Goal: Book appointment/travel/reservation

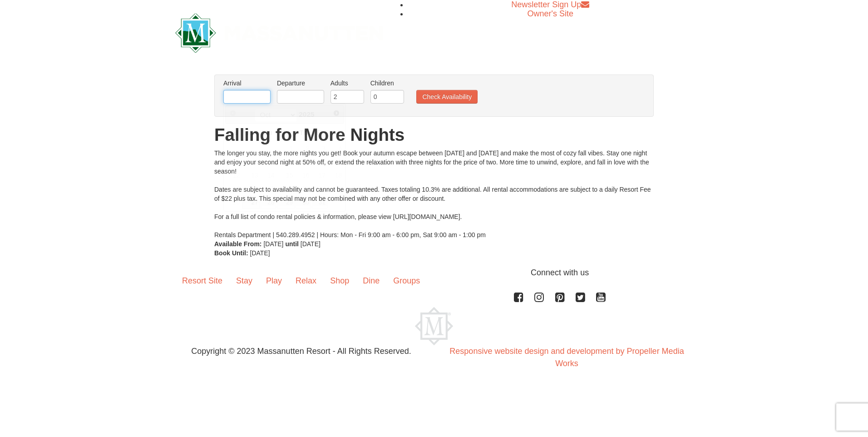
click at [258, 93] on input "text" at bounding box center [246, 97] width 47 height 14
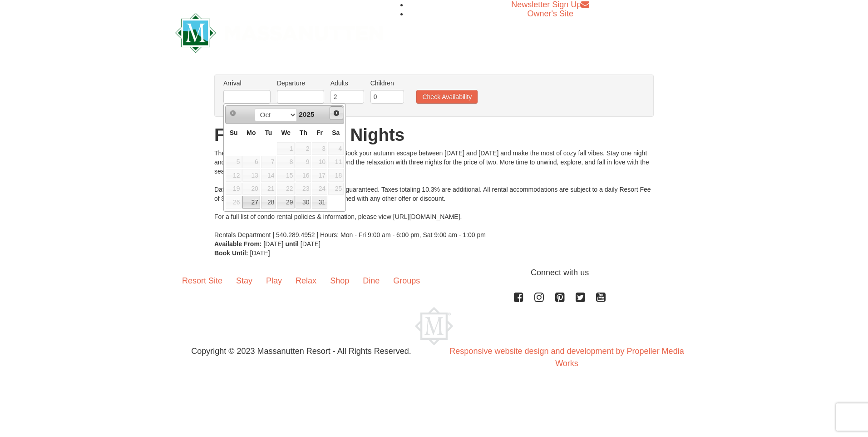
click at [337, 114] on span "Next" at bounding box center [336, 112] width 7 height 7
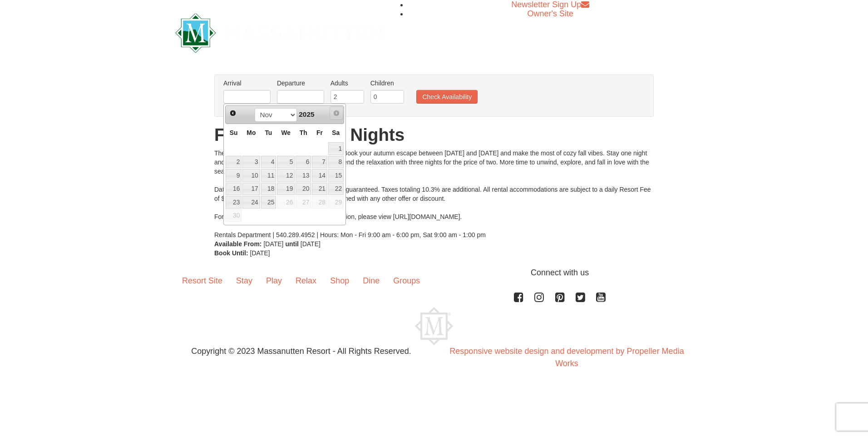
click at [337, 114] on span "Next" at bounding box center [336, 112] width 7 height 7
click at [334, 114] on span "Next" at bounding box center [336, 112] width 7 height 7
click at [336, 111] on span "Next" at bounding box center [336, 112] width 7 height 7
drag, startPoint x: 336, startPoint y: 115, endPoint x: 339, endPoint y: 123, distance: 8.2
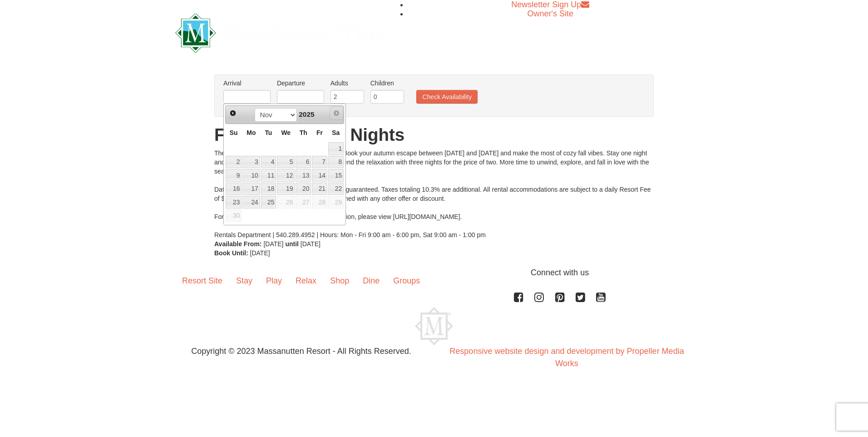
click at [339, 123] on div "Prev Next Oct Nov 2025" at bounding box center [284, 114] width 119 height 18
drag, startPoint x: 713, startPoint y: 202, endPoint x: 707, endPoint y: 195, distance: 9.0
click at [713, 201] on div "× From: To: Adults: 2 Children: 0 Change Arrival Please format dates MM/DD/YYYY…" at bounding box center [434, 165] width 868 height 201
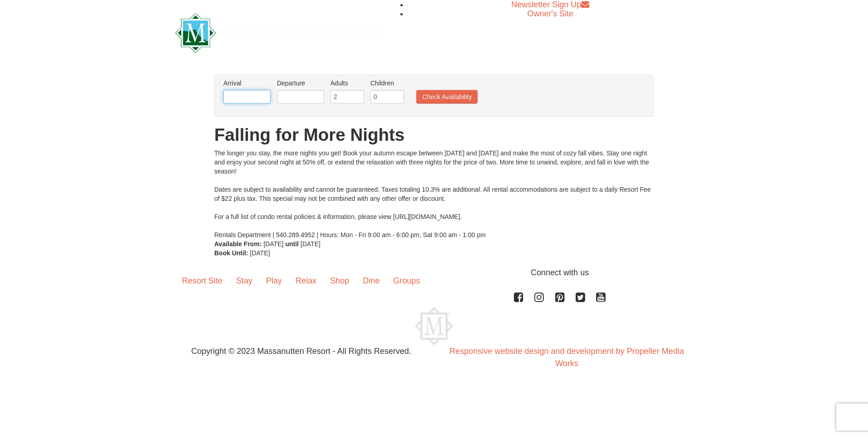
click at [263, 96] on input "text" at bounding box center [246, 97] width 47 height 14
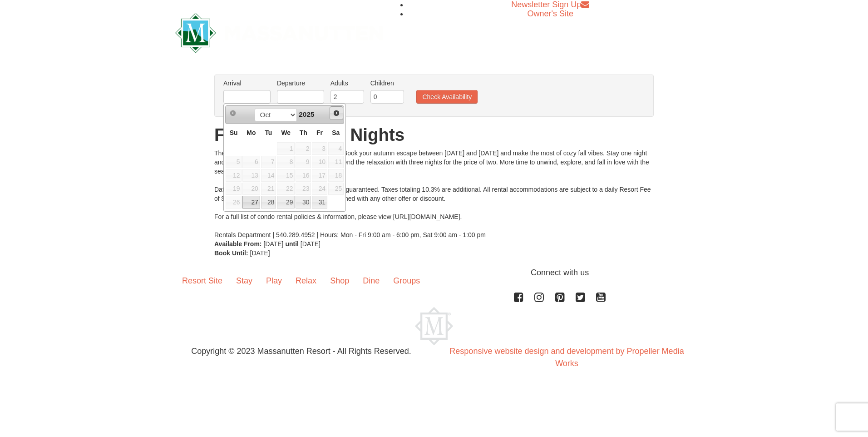
click at [341, 114] on link "Next" at bounding box center [337, 113] width 14 height 14
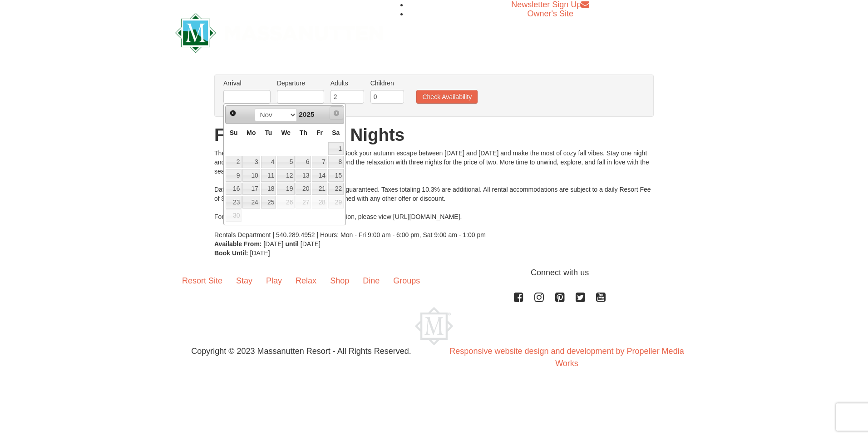
click at [337, 113] on span "Next" at bounding box center [336, 112] width 7 height 7
click at [301, 113] on span "2025" at bounding box center [306, 114] width 15 height 8
click at [276, 119] on select "Oct Nov" at bounding box center [276, 115] width 42 height 14
drag, startPoint x: 276, startPoint y: 119, endPoint x: 321, endPoint y: 86, distance: 55.2
click at [276, 119] on select "Oct Nov" at bounding box center [276, 115] width 42 height 14
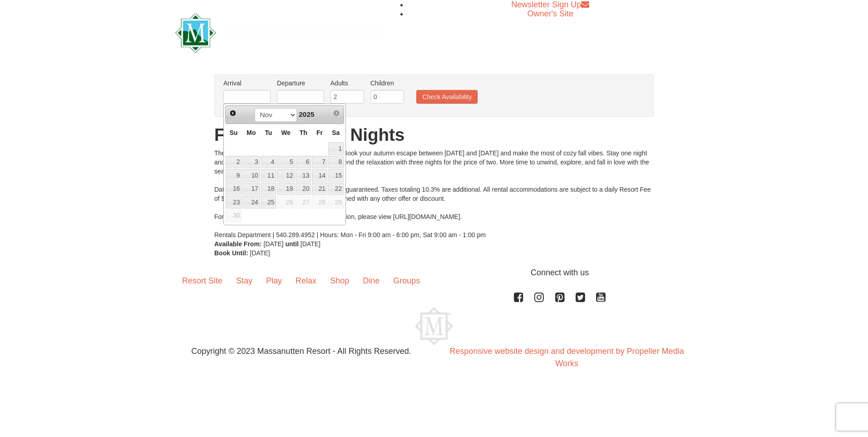
click at [652, 143] on h1 "Falling for More Nights" at bounding box center [434, 135] width 440 height 18
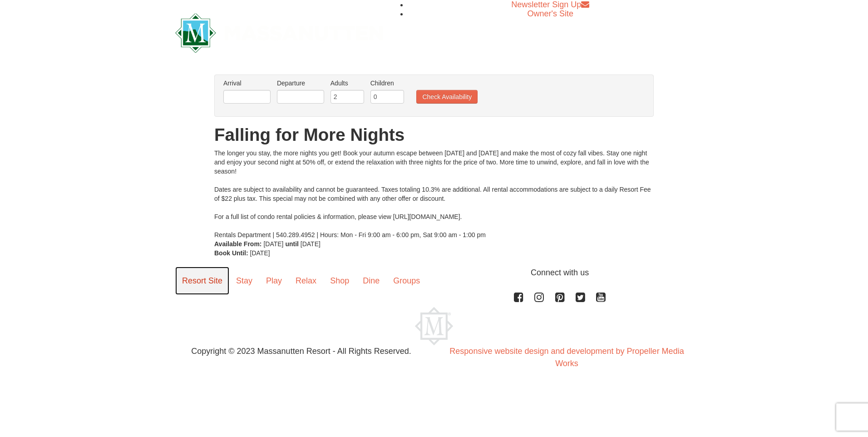
click at [215, 279] on link "Resort Site" at bounding box center [202, 281] width 54 height 28
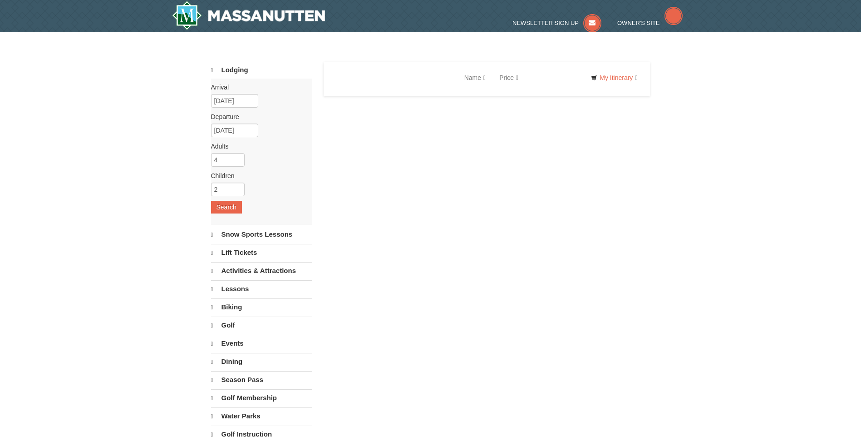
select select "10"
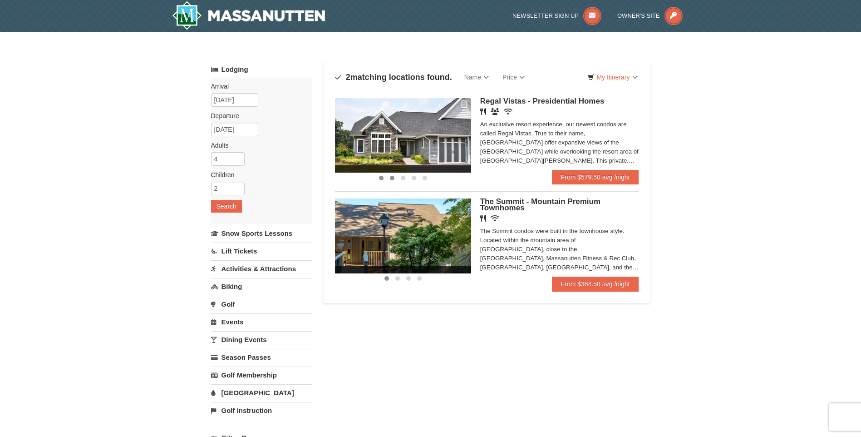
click at [391, 176] on span at bounding box center [392, 178] width 5 height 5
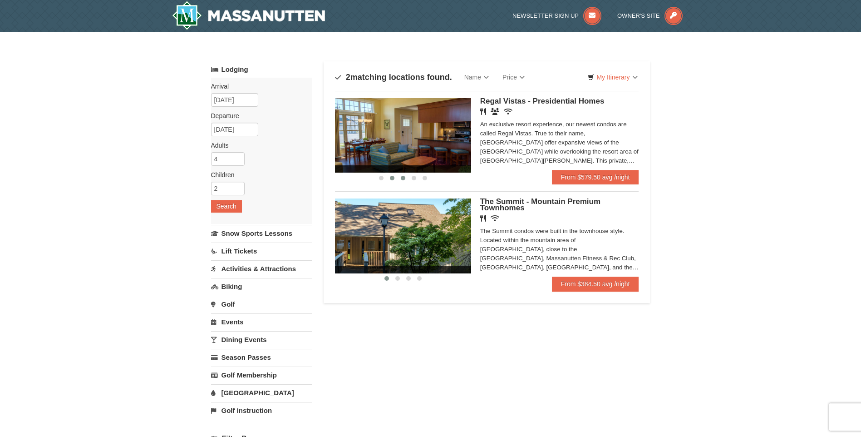
click at [403, 177] on span at bounding box center [403, 178] width 5 height 5
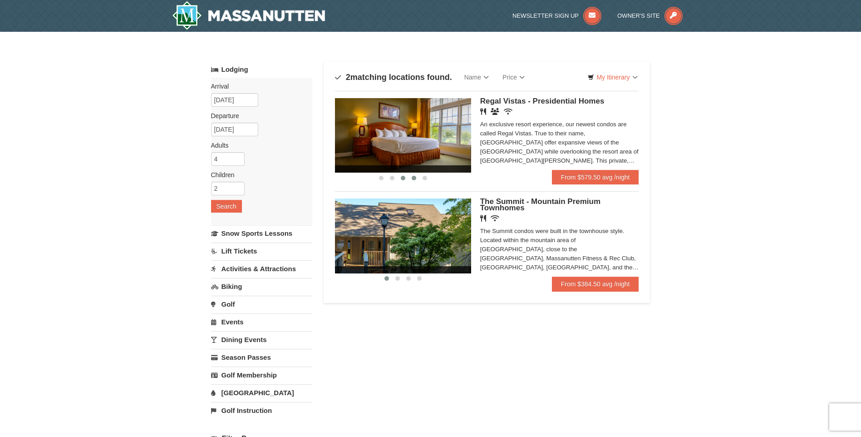
click at [414, 178] on span at bounding box center [414, 178] width 5 height 5
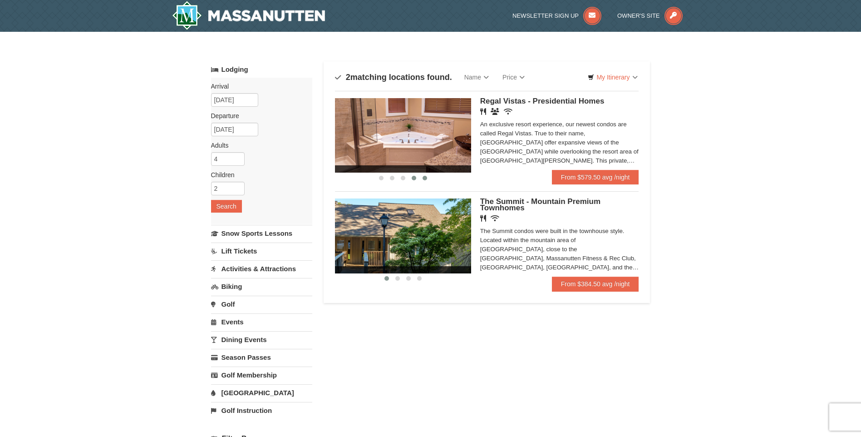
click at [424, 178] on span at bounding box center [425, 178] width 5 height 5
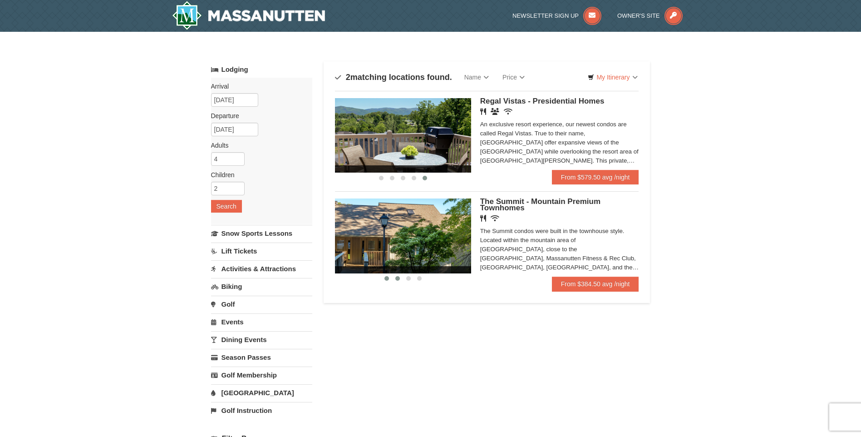
click at [399, 275] on button at bounding box center [397, 278] width 11 height 9
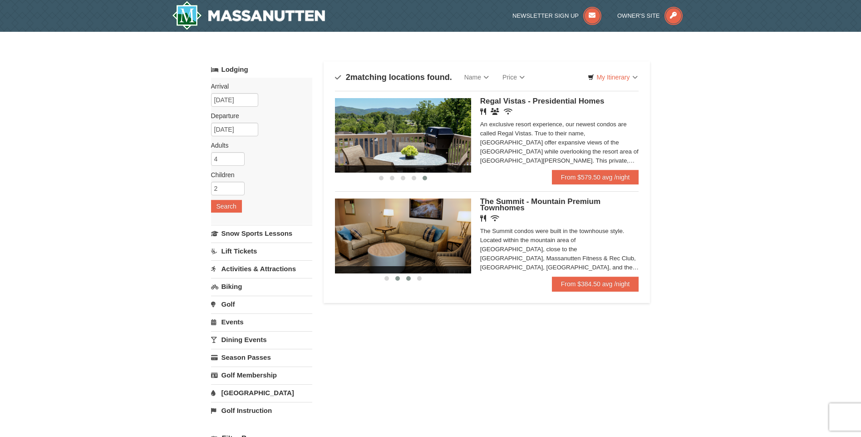
click at [408, 279] on span at bounding box center [408, 278] width 5 height 5
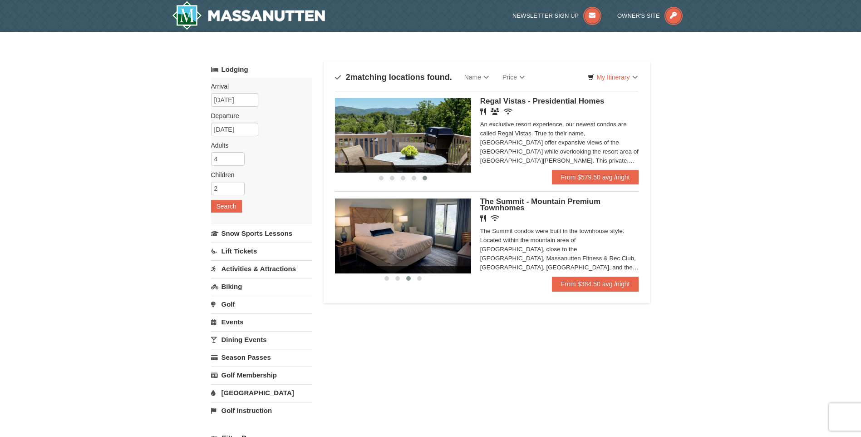
click at [425, 278] on div at bounding box center [403, 278] width 136 height 10
click at [423, 278] on button at bounding box center [419, 278] width 11 height 9
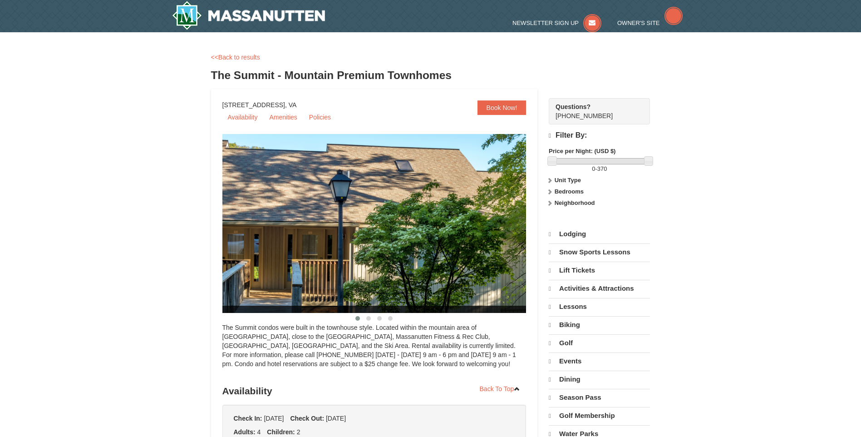
select select "10"
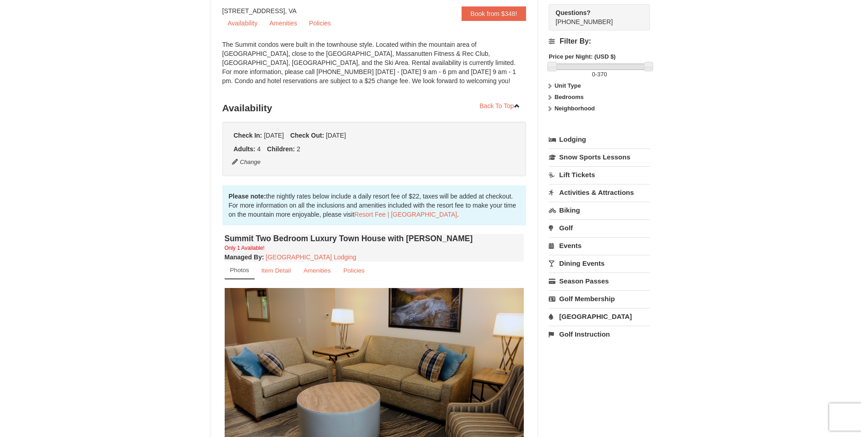
scroll to position [91, 0]
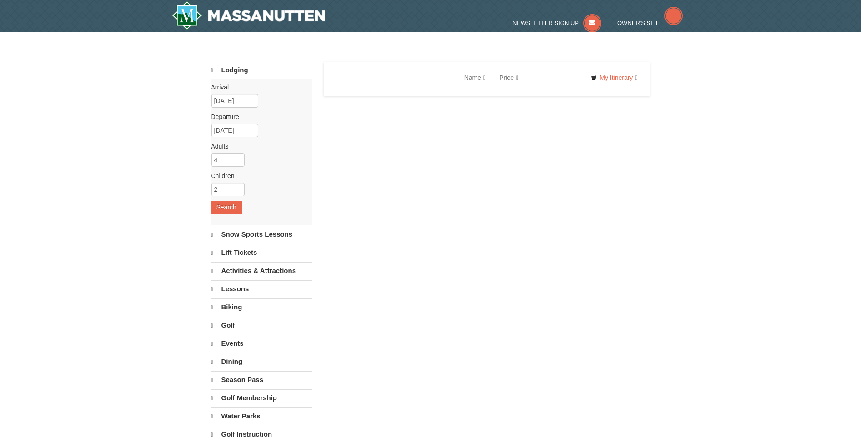
select select "10"
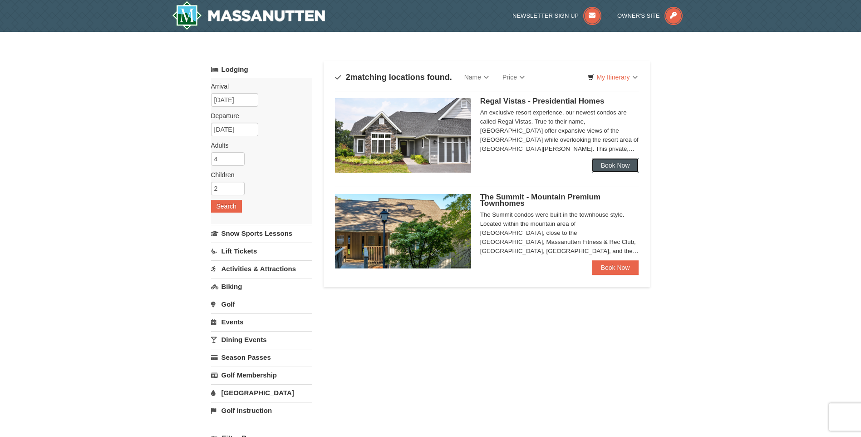
click at [613, 167] on link "Book Now" at bounding box center [615, 165] width 47 height 15
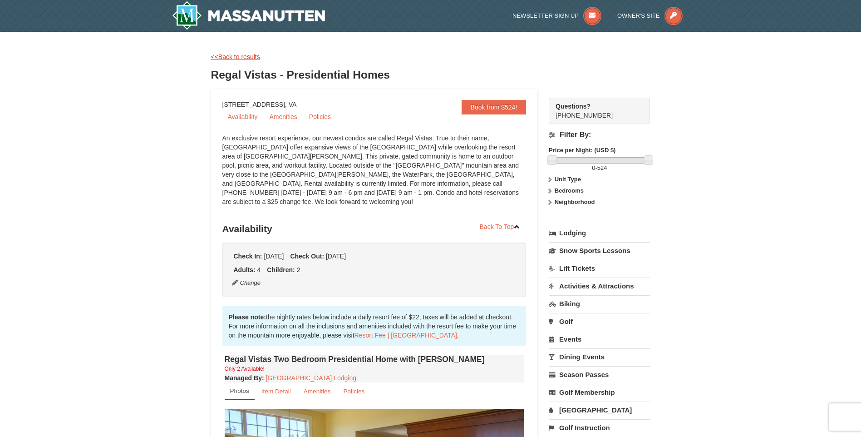
click at [248, 60] on link "<<Back to results" at bounding box center [235, 56] width 49 height 7
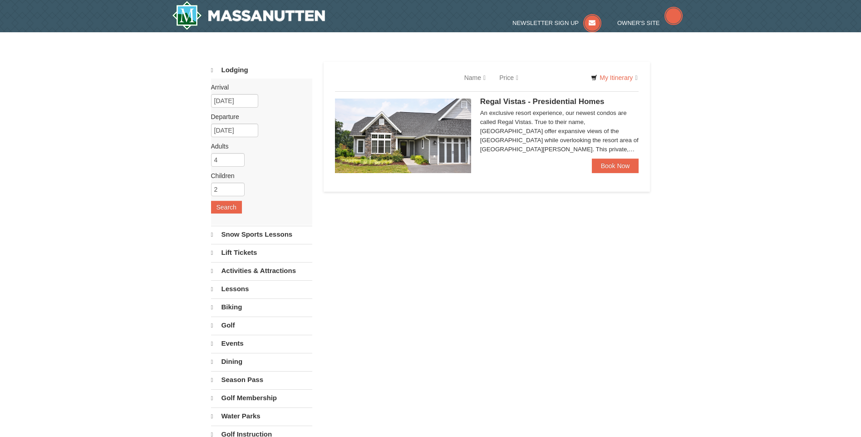
select select "10"
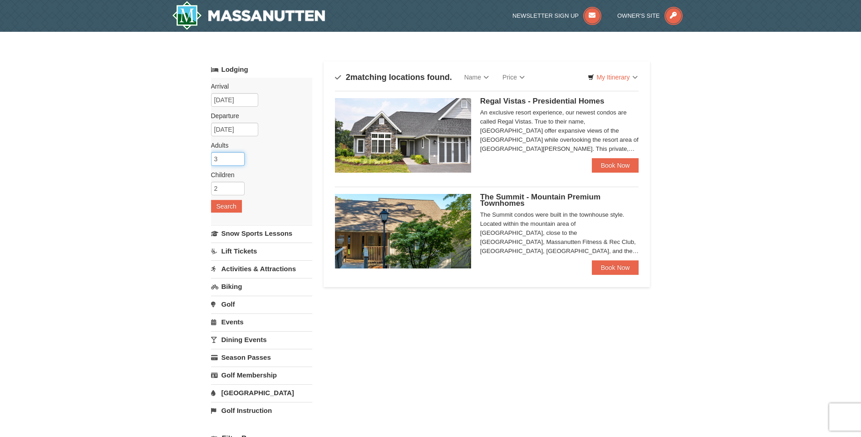
click at [235, 162] on input "3" at bounding box center [228, 159] width 34 height 14
click at [239, 157] on input "4" at bounding box center [228, 159] width 34 height 14
click at [239, 157] on input "5" at bounding box center [228, 159] width 34 height 14
type input "6"
click at [239, 157] on input "6" at bounding box center [228, 159] width 34 height 14
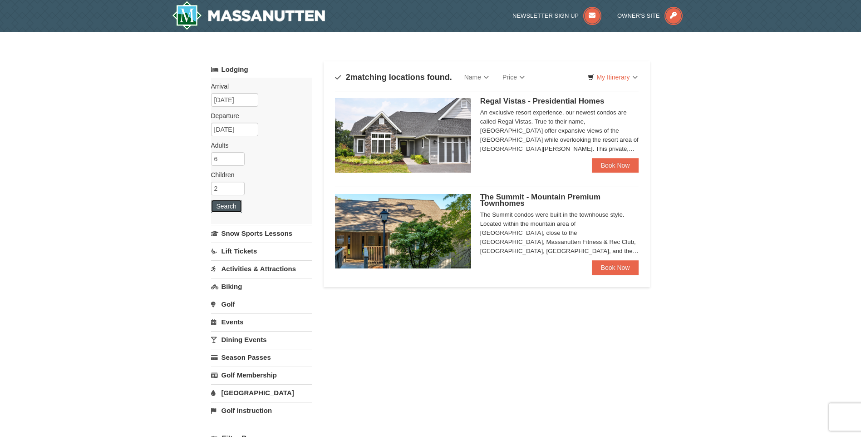
click at [228, 207] on button "Search" at bounding box center [226, 206] width 31 height 13
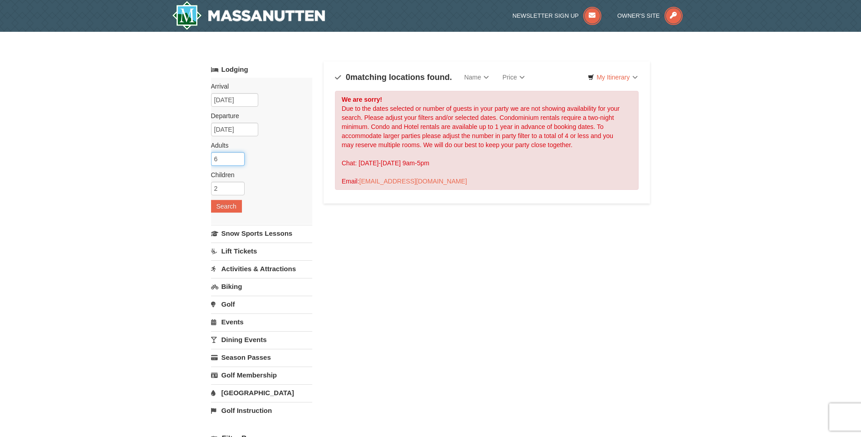
click at [233, 164] on input "6" at bounding box center [228, 159] width 34 height 14
click at [239, 158] on input "7" at bounding box center [228, 159] width 34 height 14
click at [239, 162] on input "6" at bounding box center [228, 159] width 34 height 14
click at [239, 162] on input "5" at bounding box center [228, 159] width 34 height 14
click at [239, 162] on input "4" at bounding box center [228, 159] width 34 height 14
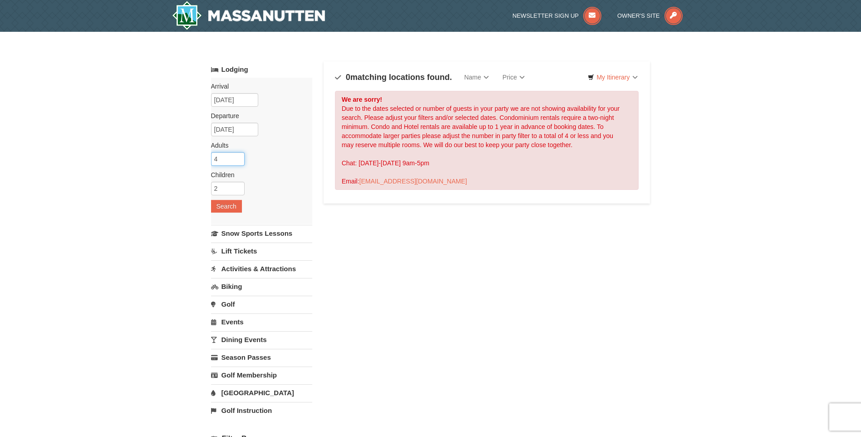
click at [239, 165] on input "4" at bounding box center [228, 159] width 34 height 14
click at [242, 162] on input "4" at bounding box center [228, 159] width 34 height 14
click at [239, 162] on input "3" at bounding box center [228, 159] width 34 height 14
click at [239, 154] on input "3" at bounding box center [228, 159] width 34 height 14
click at [237, 158] on input "4" at bounding box center [228, 159] width 34 height 14
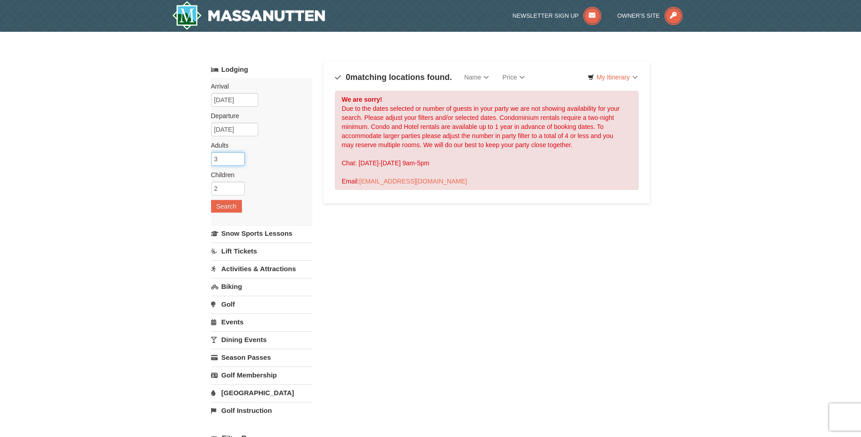
click at [237, 161] on input "3" at bounding box center [228, 159] width 34 height 14
type input "2"
click at [237, 161] on input "2" at bounding box center [228, 159] width 34 height 14
click at [225, 209] on button "Search" at bounding box center [226, 206] width 31 height 13
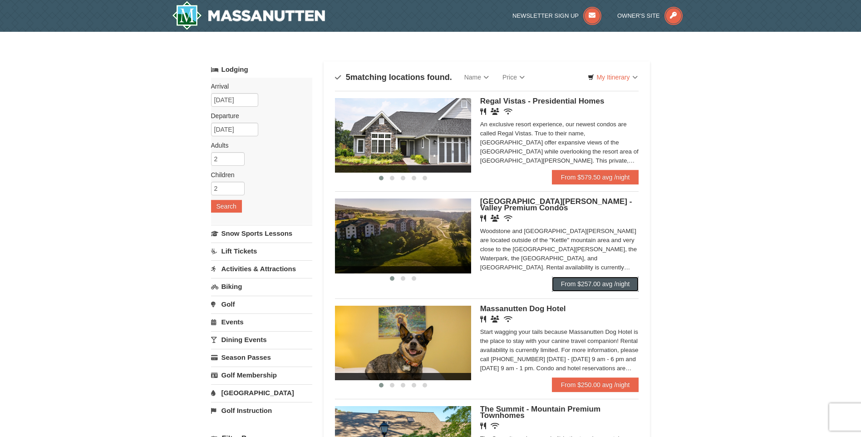
click at [619, 282] on link "From $257.00 avg /night" at bounding box center [595, 284] width 87 height 15
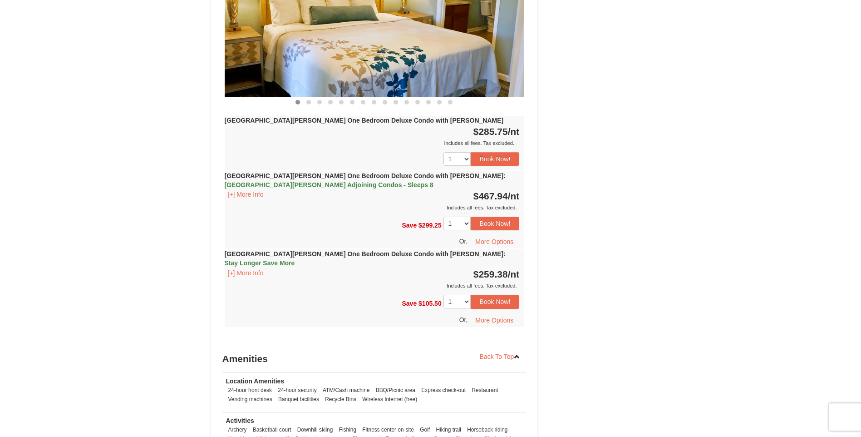
scroll to position [817, 0]
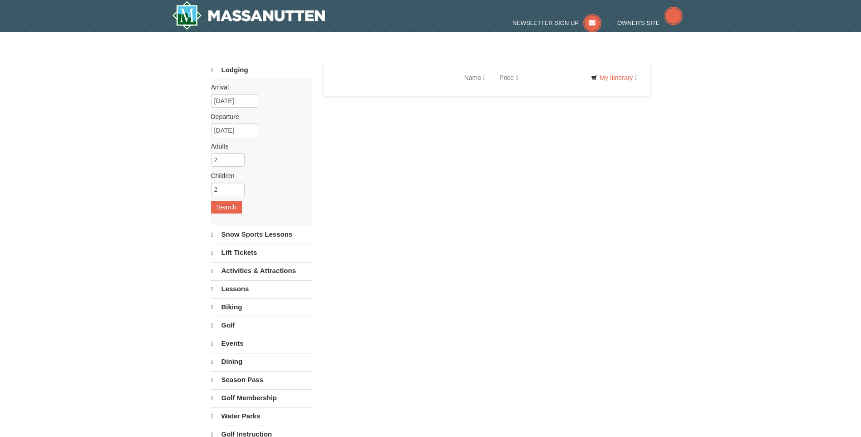
select select "10"
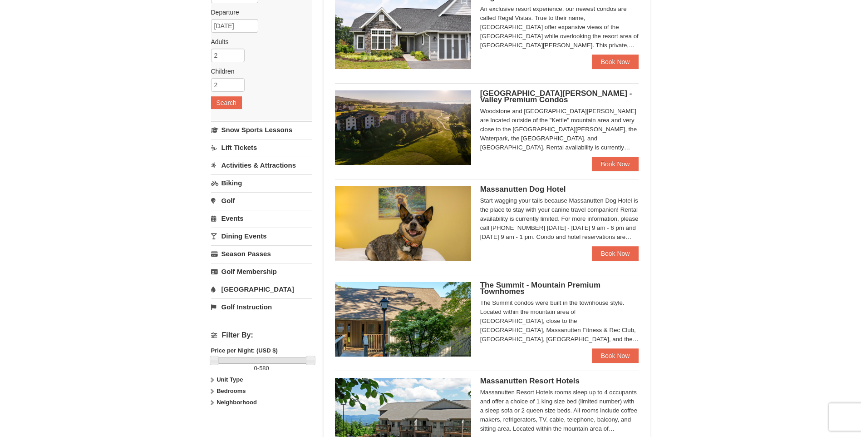
scroll to position [182, 0]
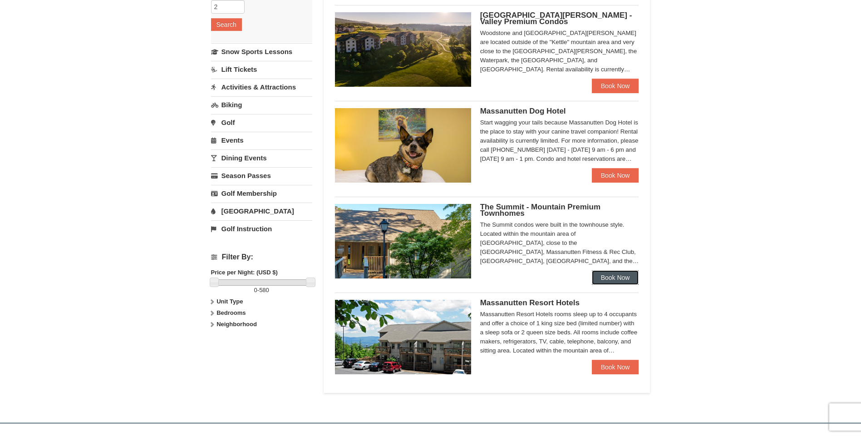
click at [605, 275] on link "Book Now" at bounding box center [615, 277] width 47 height 15
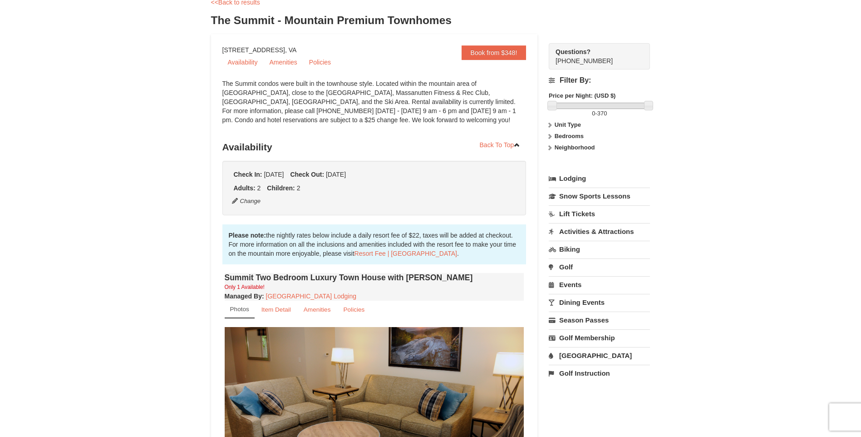
scroll to position [182, 0]
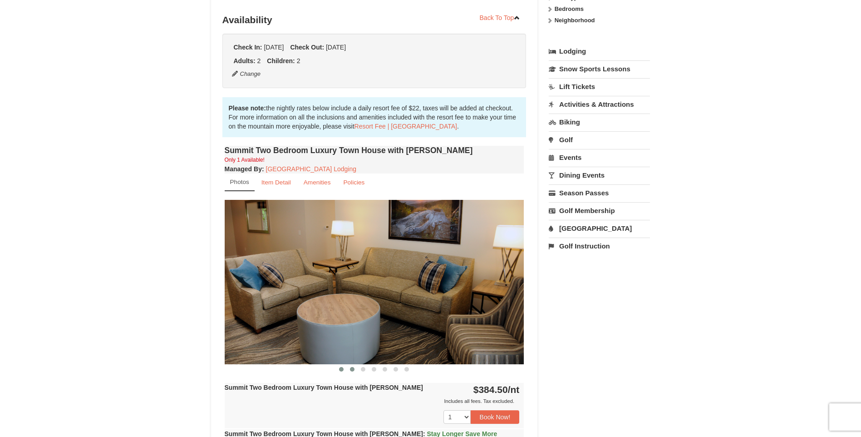
click at [352, 371] on span at bounding box center [352, 369] width 5 height 5
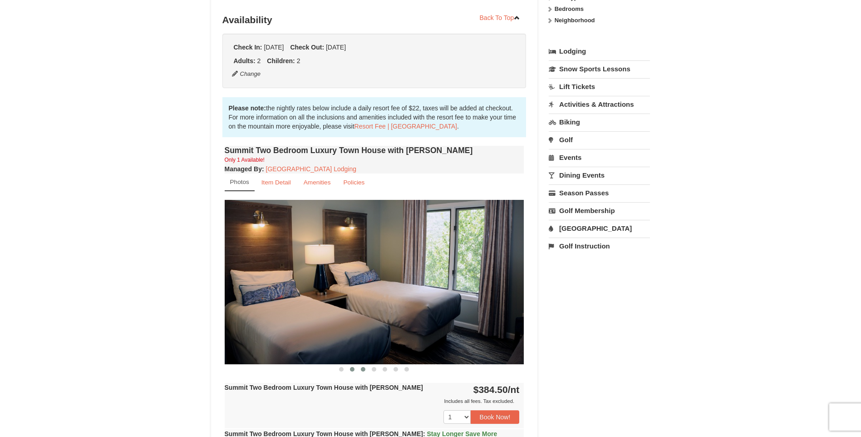
click at [364, 369] on span at bounding box center [363, 369] width 5 height 5
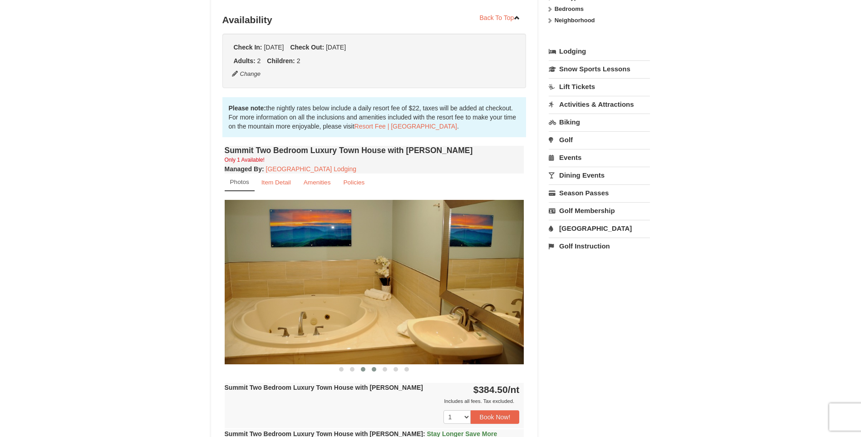
click at [371, 369] on button at bounding box center [374, 369] width 11 height 9
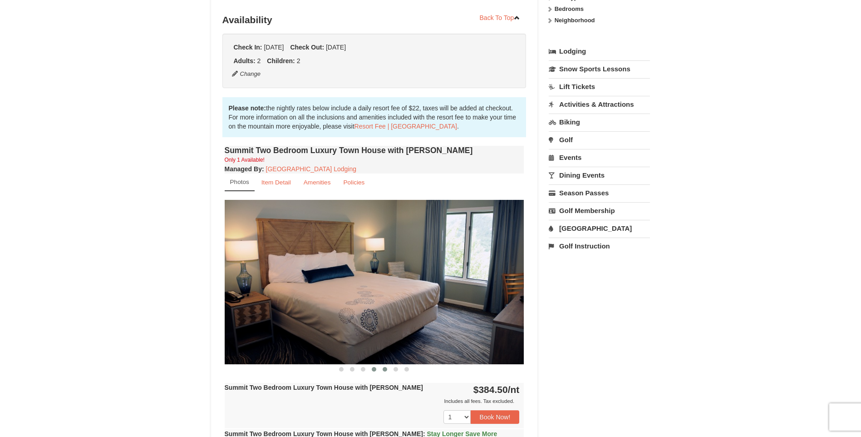
click at [383, 369] on span at bounding box center [385, 369] width 5 height 5
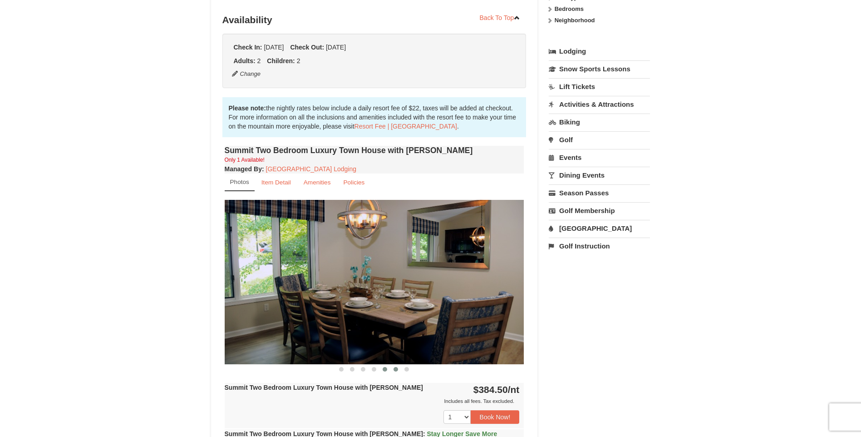
click at [397, 370] on span at bounding box center [396, 369] width 5 height 5
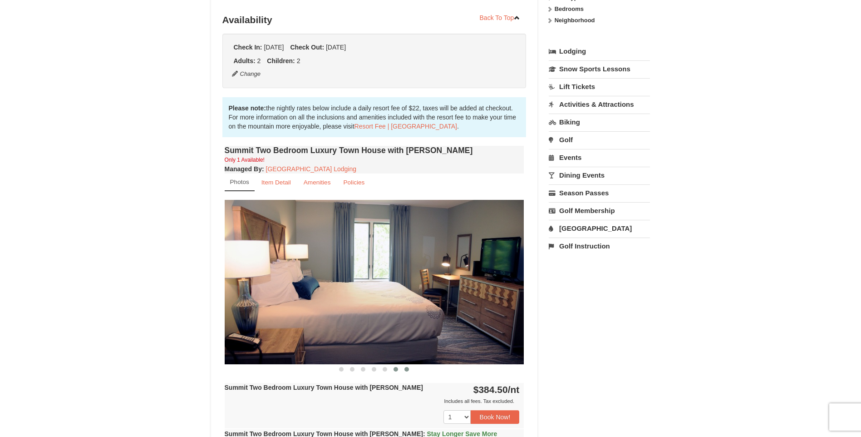
click at [406, 369] on span at bounding box center [407, 369] width 5 height 5
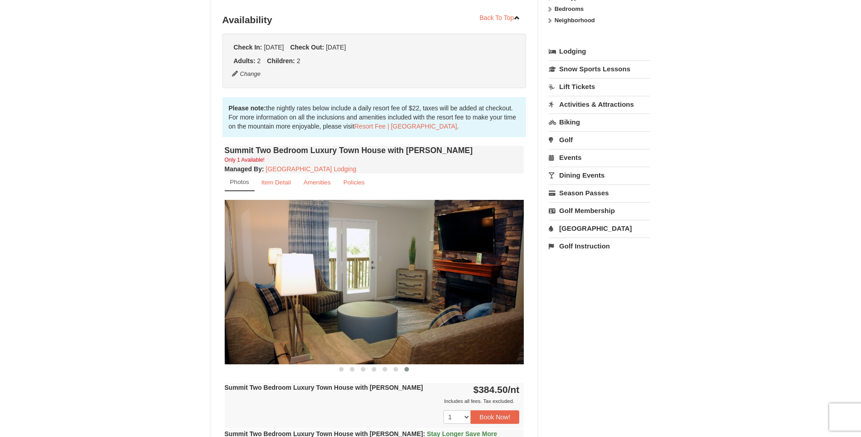
scroll to position [0, 0]
